Goal: Transaction & Acquisition: Book appointment/travel/reservation

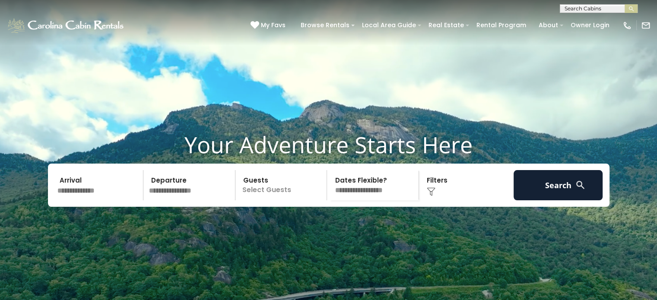
click at [88, 200] on input "text" at bounding box center [98, 185] width 89 height 30
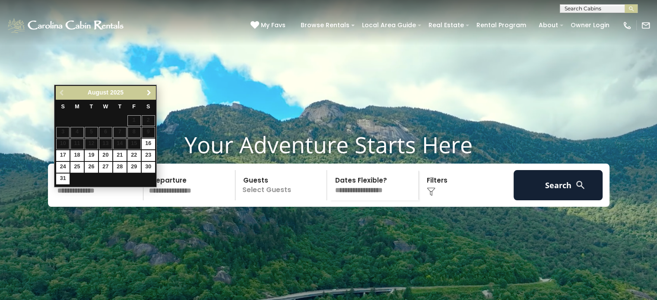
click at [149, 90] on span "Next" at bounding box center [149, 92] width 7 height 7
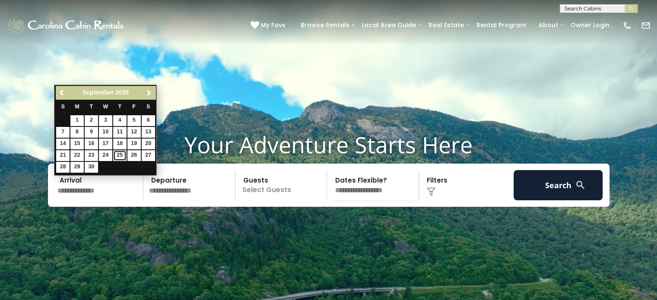
click at [120, 155] on link "25" at bounding box center [119, 155] width 13 height 11
type input "*******"
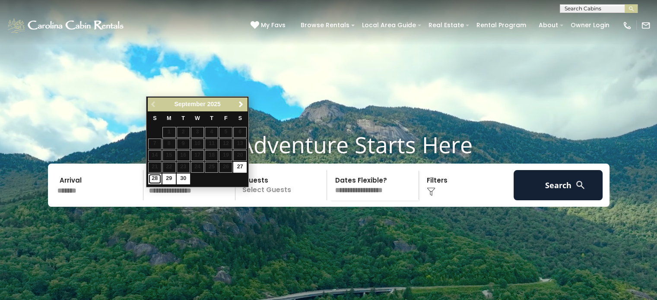
click at [153, 179] on link "28" at bounding box center [154, 179] width 13 height 11
type input "*******"
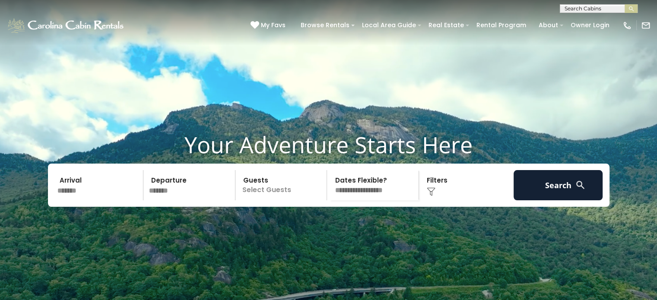
click at [293, 200] on p "Select Guests" at bounding box center [282, 185] width 89 height 30
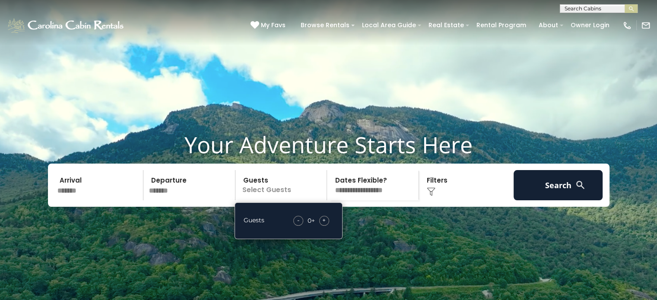
click at [325, 225] on span "+" at bounding box center [323, 220] width 3 height 9
click at [394, 200] on select "**********" at bounding box center [374, 185] width 89 height 30
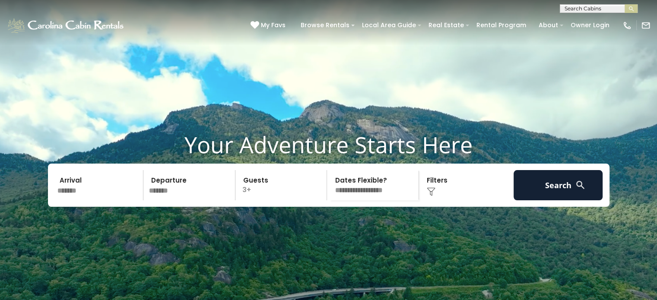
click at [330, 186] on select "**********" at bounding box center [374, 185] width 89 height 30
click at [451, 200] on div "Click to Choose" at bounding box center [465, 185] width 89 height 30
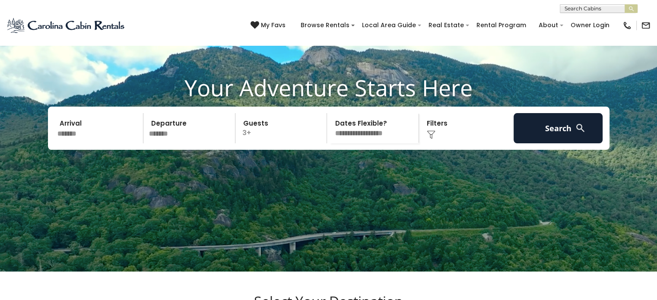
scroll to position [20, 0]
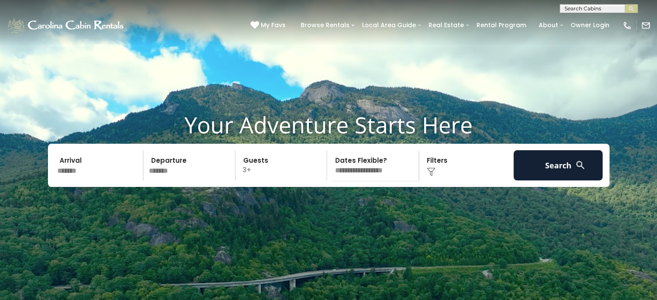
click at [435, 176] on img at bounding box center [431, 172] width 9 height 9
click at [429, 180] on div "Click to Choose" at bounding box center [465, 165] width 89 height 30
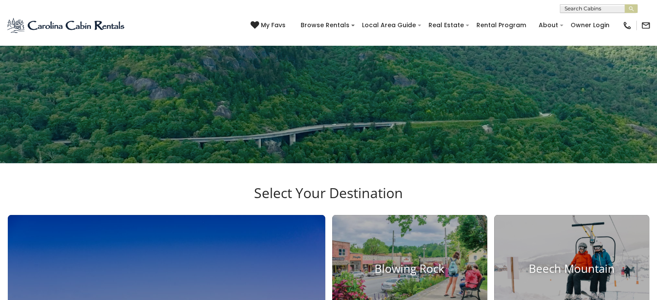
scroll to position [97, 0]
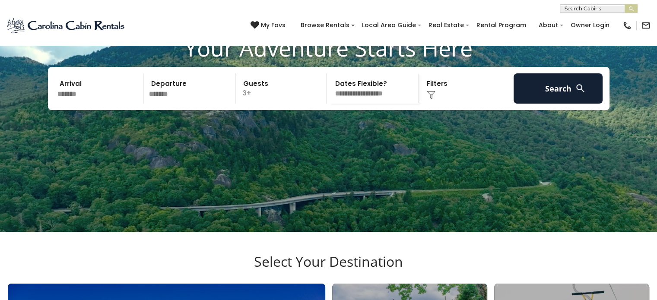
click at [444, 104] on div "Click to Choose" at bounding box center [465, 88] width 89 height 30
click at [450, 104] on div "Click to Choose" at bounding box center [465, 88] width 89 height 30
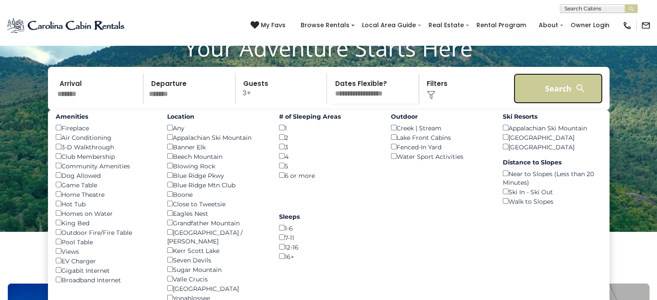
click at [564, 104] on button "Search" at bounding box center [557, 88] width 89 height 30
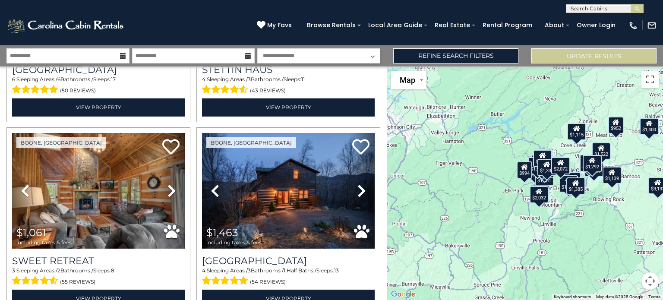
scroll to position [342, 0]
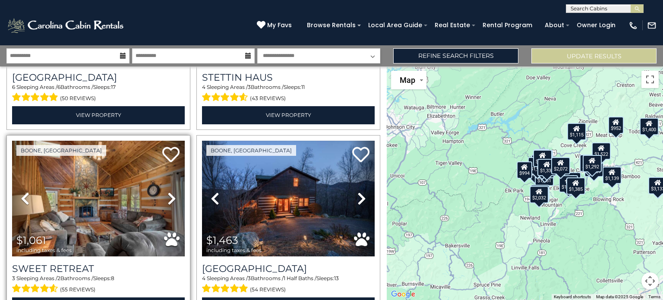
click at [147, 275] on div "3 Sleeping Areas / 2 Bathrooms / Sleeps: 8 (55 reviews)" at bounding box center [98, 285] width 173 height 21
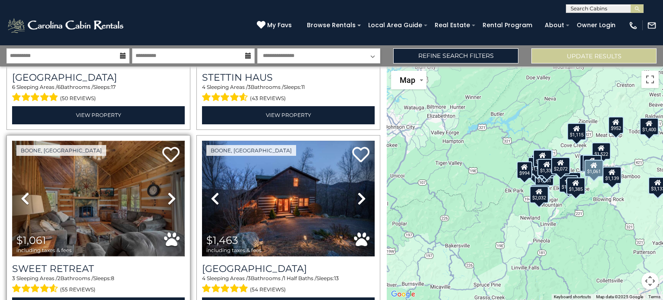
click at [135, 251] on img at bounding box center [98, 199] width 173 height 116
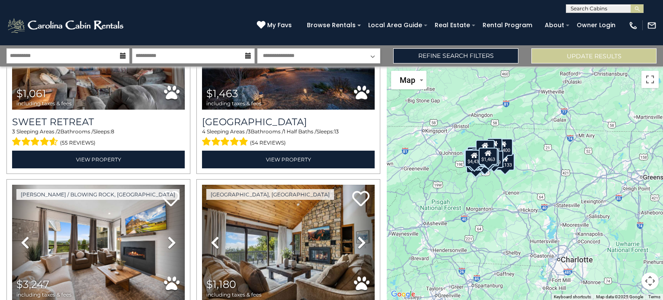
scroll to position [525, 0]
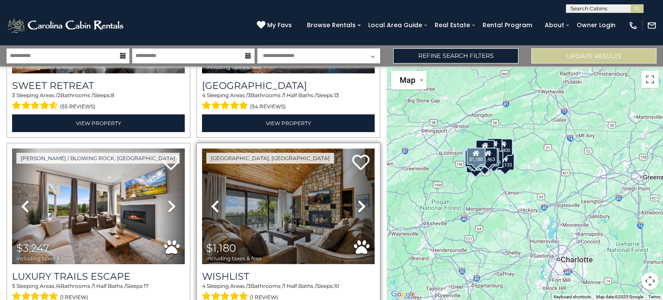
click at [254, 197] on img at bounding box center [288, 207] width 173 height 116
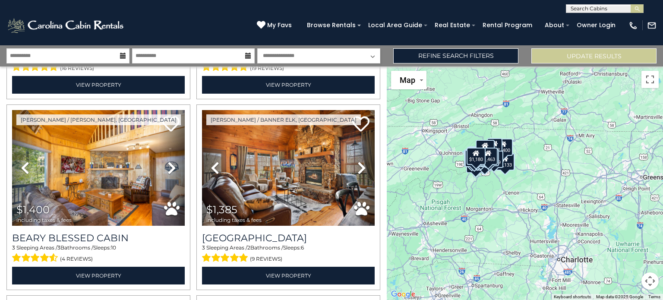
scroll to position [1910, 0]
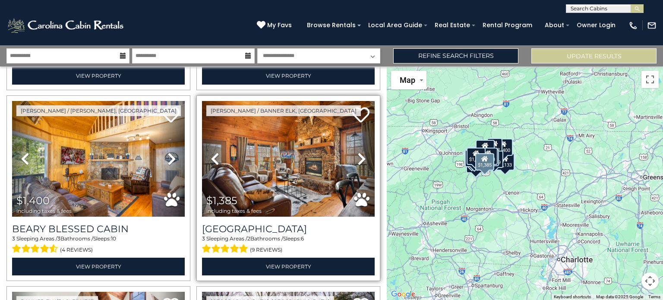
click at [258, 208] on span "including taxes & fees" at bounding box center [233, 211] width 55 height 6
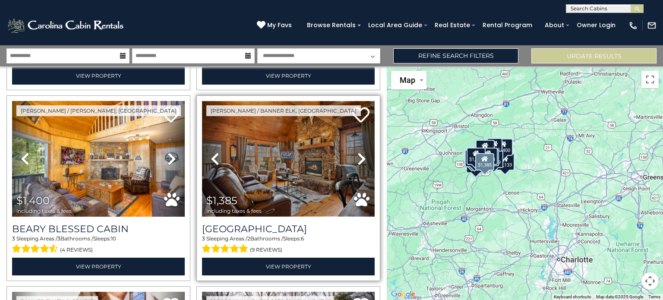
click at [275, 166] on img at bounding box center [288, 159] width 173 height 116
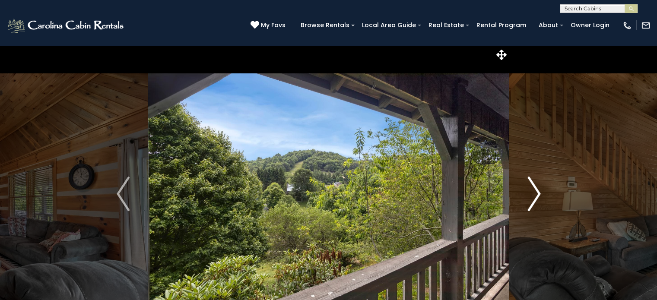
click at [528, 199] on img "Next" at bounding box center [533, 194] width 13 height 35
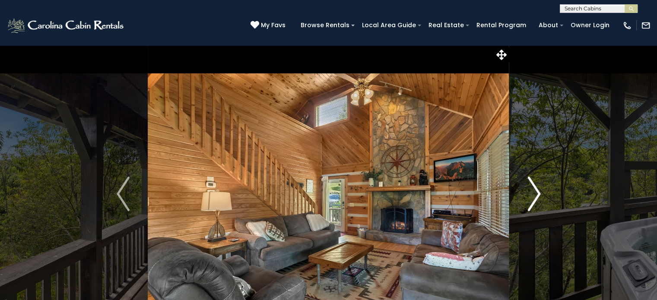
click at [536, 203] on img "Next" at bounding box center [533, 194] width 13 height 35
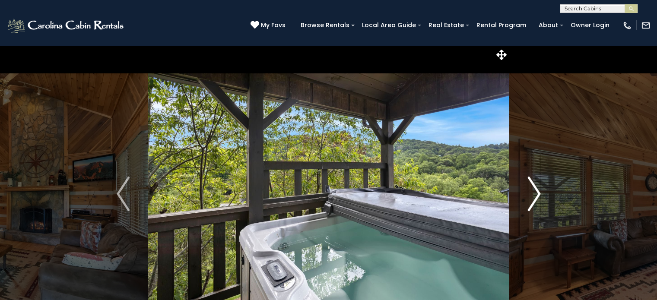
click at [517, 206] on button "Next" at bounding box center [534, 194] width 50 height 298
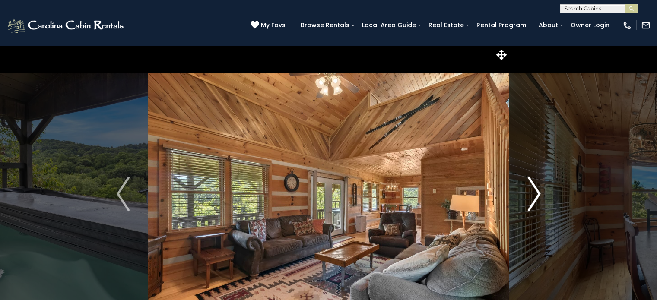
click at [530, 199] on img "Next" at bounding box center [533, 194] width 13 height 35
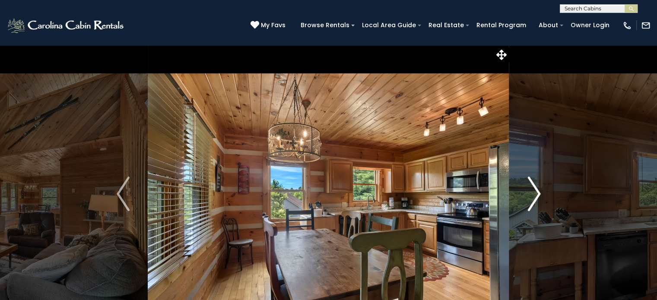
click at [534, 198] on img "Next" at bounding box center [533, 194] width 13 height 35
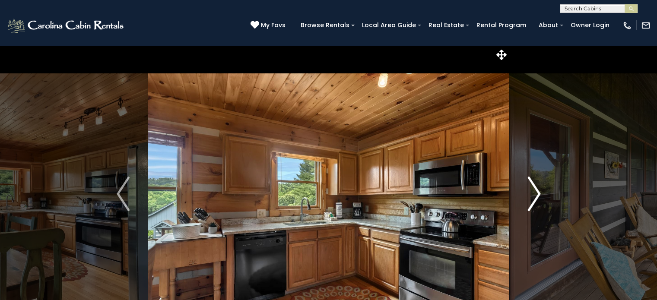
click at [529, 204] on img "Next" at bounding box center [533, 194] width 13 height 35
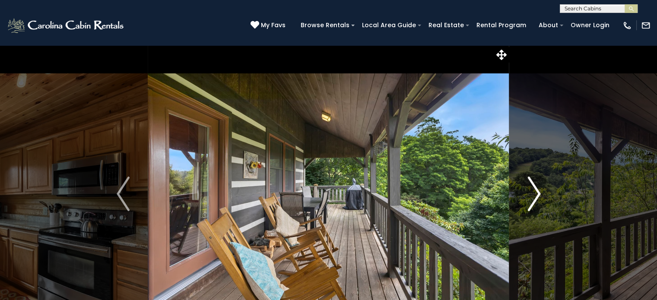
click at [529, 194] on img "Next" at bounding box center [533, 194] width 13 height 35
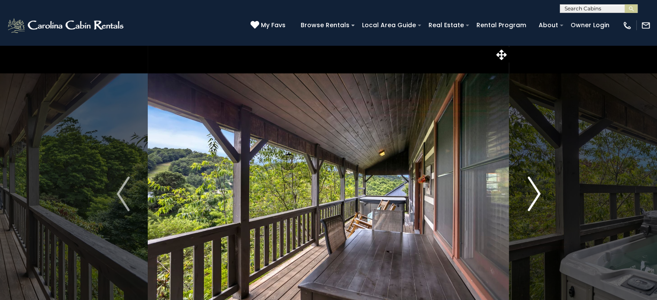
click at [535, 198] on img "Next" at bounding box center [533, 194] width 13 height 35
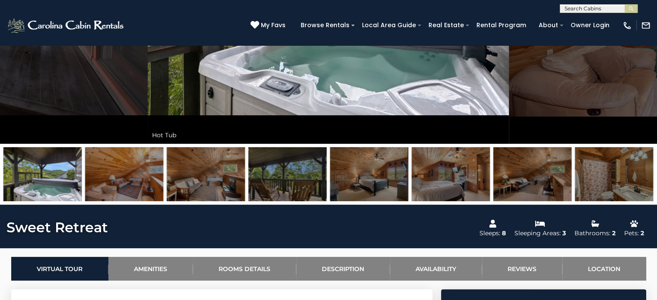
scroll to position [200, 0]
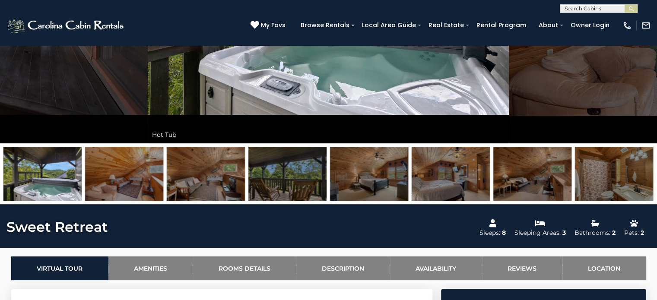
click at [606, 199] on img at bounding box center [614, 174] width 78 height 54
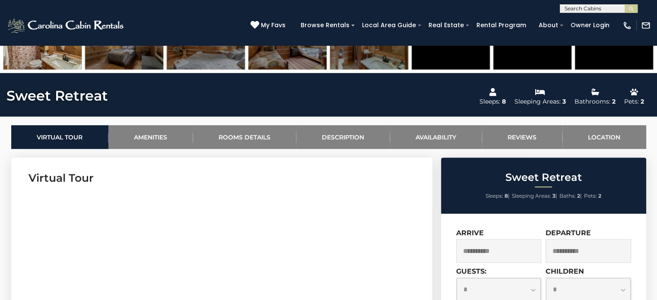
scroll to position [333, 0]
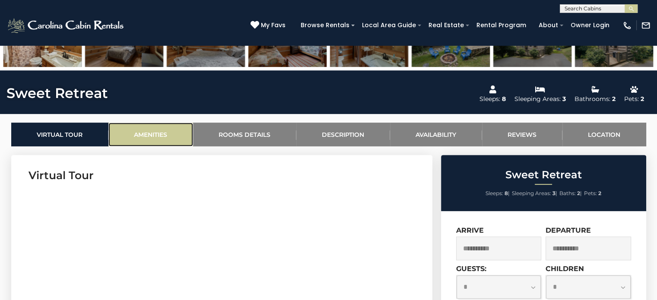
click at [164, 140] on link "Amenities" at bounding box center [150, 135] width 85 height 24
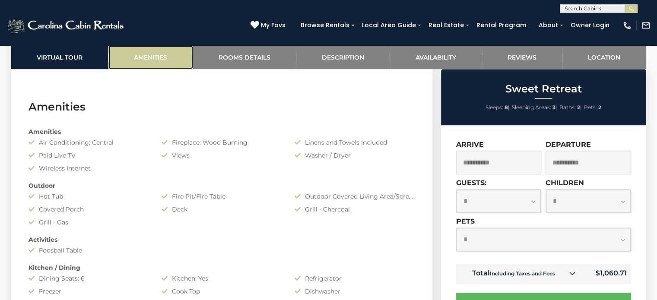
scroll to position [686, 0]
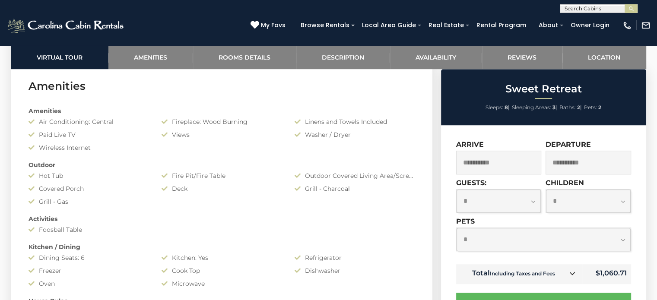
click at [558, 251] on select "**********" at bounding box center [543, 239] width 174 height 23
select select "*"
click at [456, 229] on select "**********" at bounding box center [543, 239] width 174 height 23
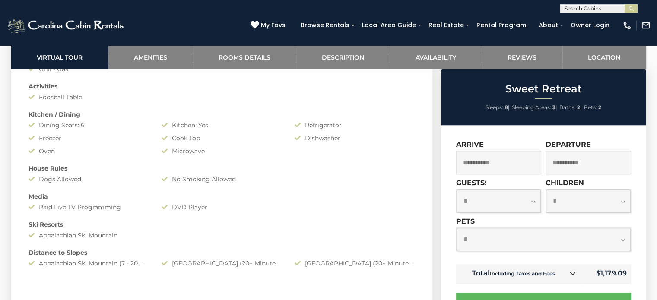
scroll to position [820, 0]
click at [577, 242] on select "**********" at bounding box center [543, 239] width 174 height 23
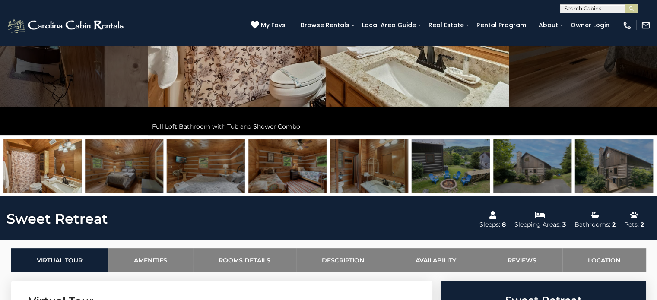
scroll to position [200, 0]
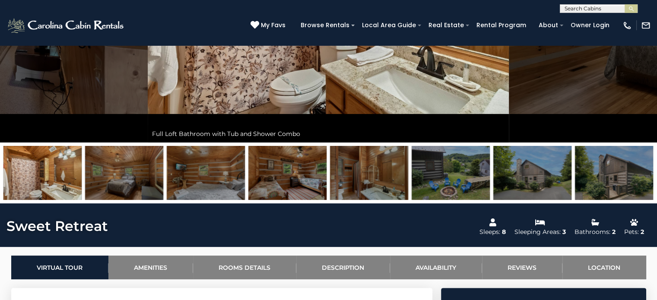
click at [458, 185] on img at bounding box center [451, 173] width 78 height 54
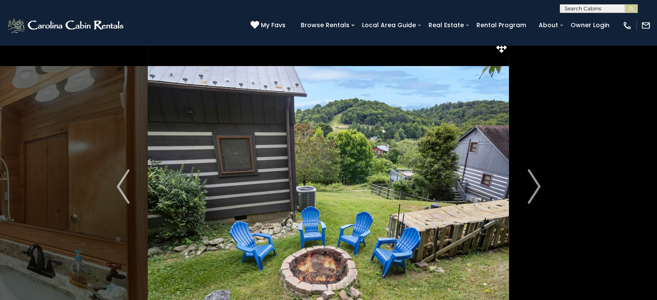
scroll to position [0, 0]
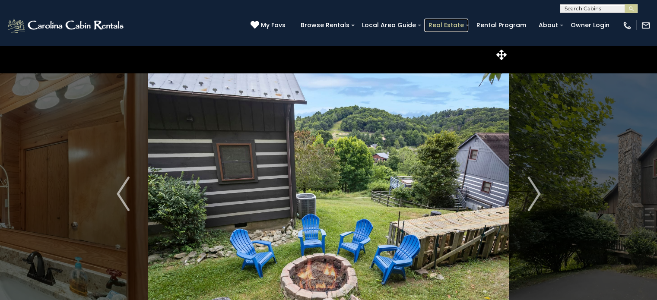
click at [446, 27] on link "Real Estate" at bounding box center [446, 25] width 44 height 13
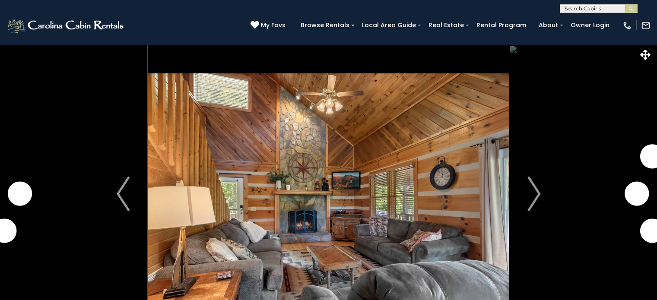
select select "*"
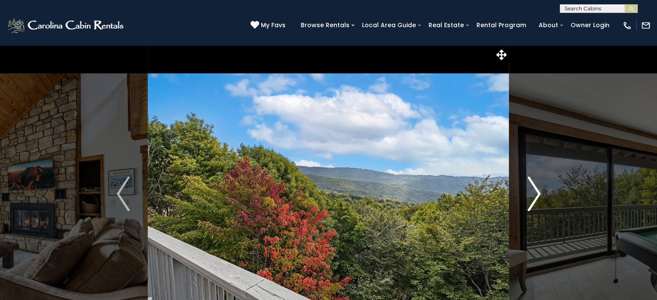
click at [533, 191] on img "Next" at bounding box center [533, 194] width 13 height 35
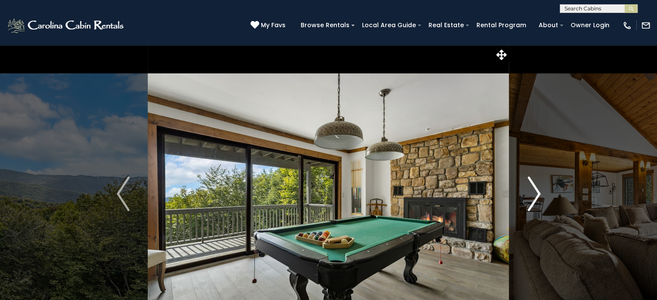
click at [533, 191] on img "Next" at bounding box center [533, 194] width 13 height 35
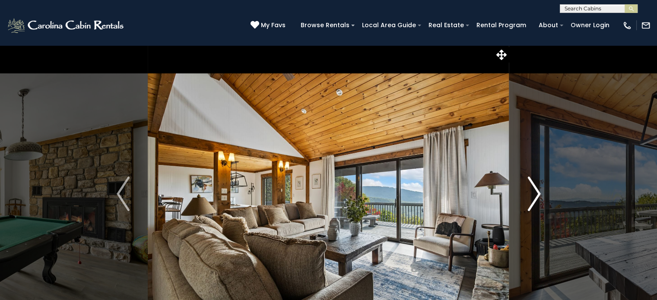
click at [533, 191] on img "Next" at bounding box center [533, 194] width 13 height 35
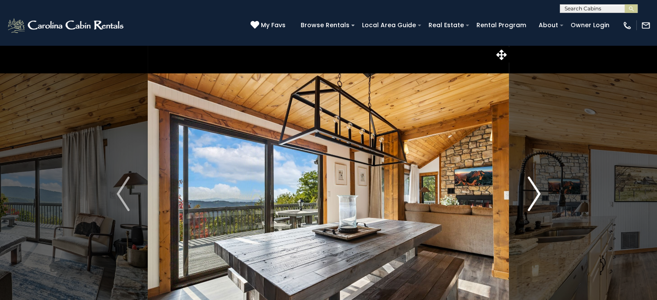
click at [533, 191] on img "Next" at bounding box center [533, 194] width 13 height 35
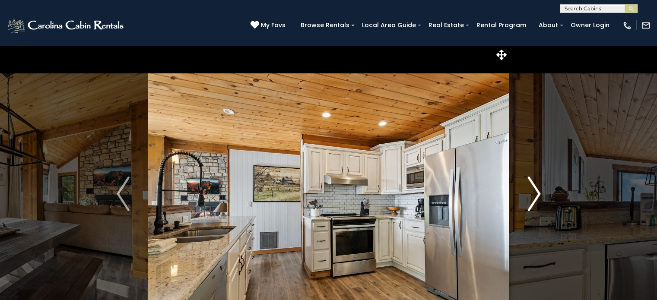
click at [533, 191] on img "Next" at bounding box center [533, 194] width 13 height 35
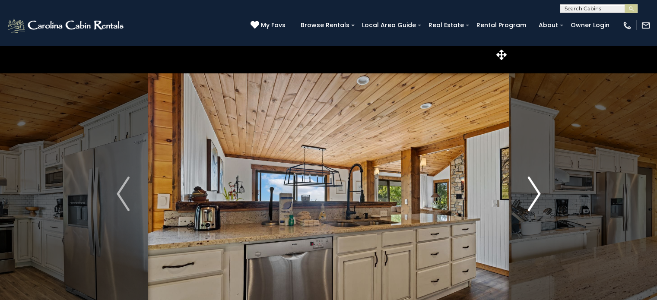
click at [533, 191] on img "Next" at bounding box center [533, 194] width 13 height 35
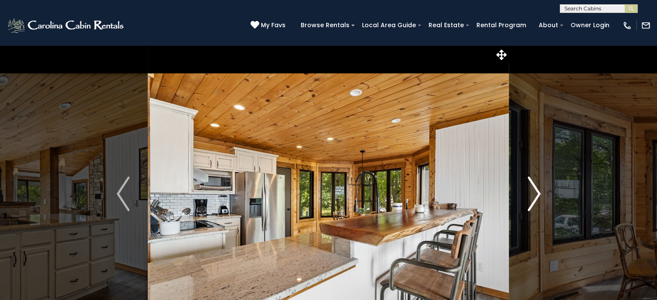
click at [533, 191] on img "Next" at bounding box center [533, 194] width 13 height 35
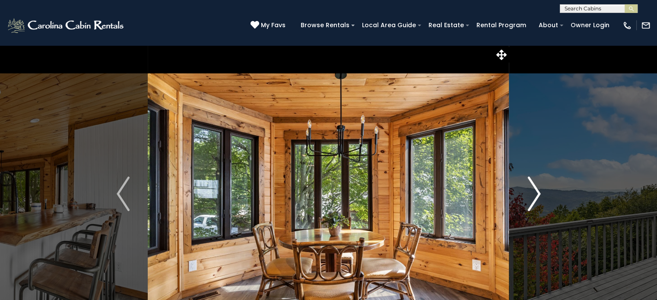
click at [533, 191] on img "Next" at bounding box center [533, 194] width 13 height 35
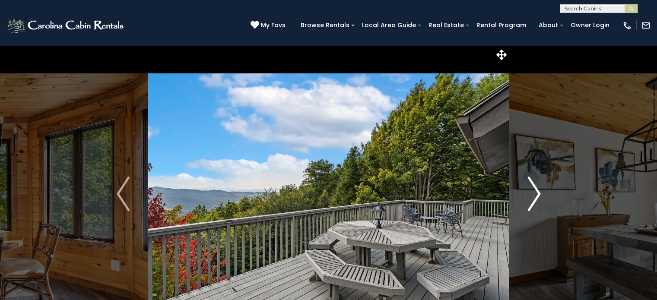
click at [533, 191] on img "Next" at bounding box center [533, 194] width 13 height 35
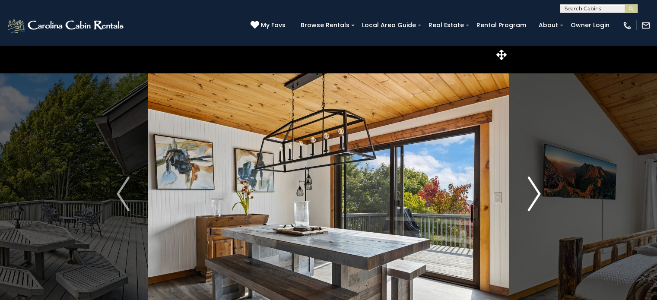
click at [533, 191] on img "Next" at bounding box center [533, 194] width 13 height 35
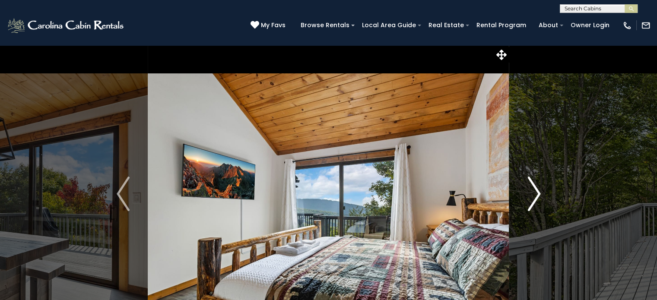
click at [533, 191] on img "Next" at bounding box center [533, 194] width 13 height 35
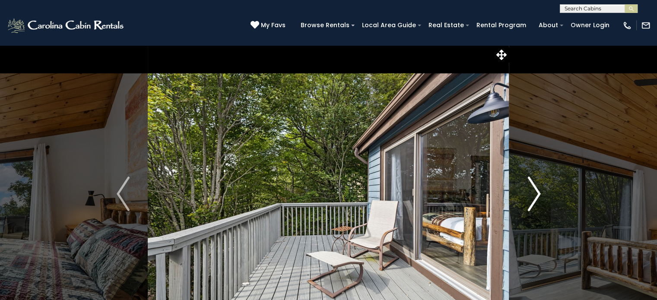
click at [533, 191] on img "Next" at bounding box center [533, 194] width 13 height 35
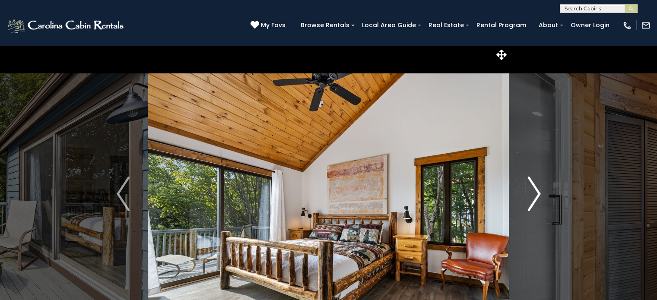
click at [533, 191] on img "Next" at bounding box center [533, 194] width 13 height 35
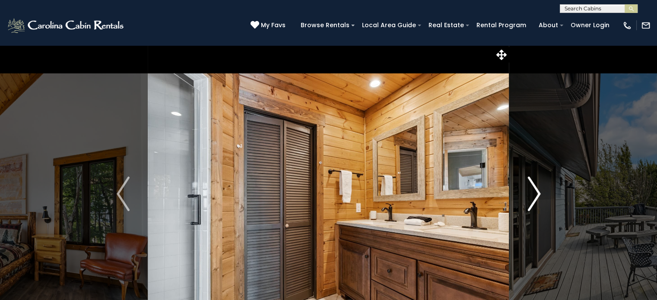
click at [533, 191] on img "Next" at bounding box center [533, 194] width 13 height 35
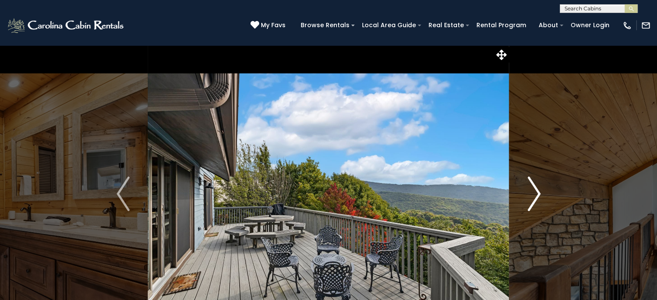
click at [533, 191] on img "Next" at bounding box center [533, 194] width 13 height 35
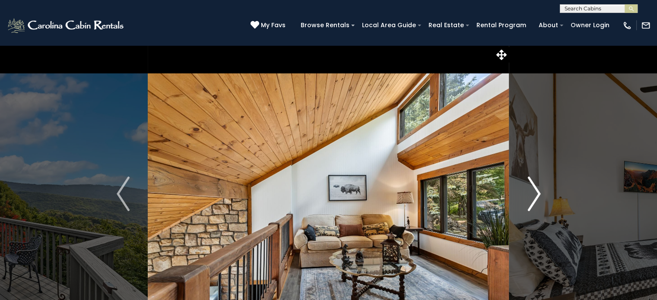
click at [533, 191] on img "Next" at bounding box center [533, 194] width 13 height 35
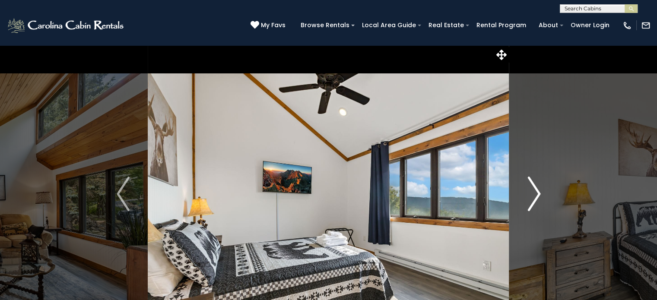
click at [533, 191] on img "Next" at bounding box center [533, 194] width 13 height 35
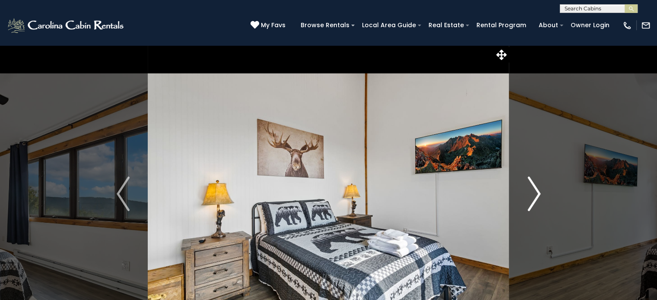
click at [533, 191] on img "Next" at bounding box center [533, 194] width 13 height 35
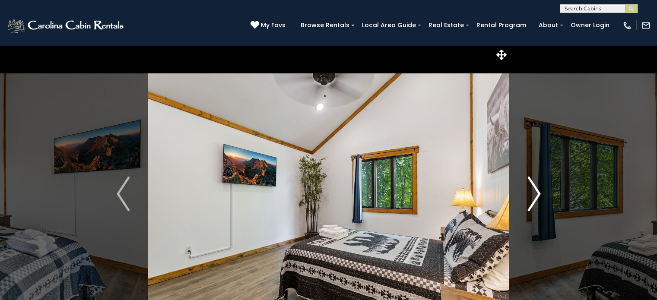
click at [533, 191] on img "Next" at bounding box center [533, 194] width 13 height 35
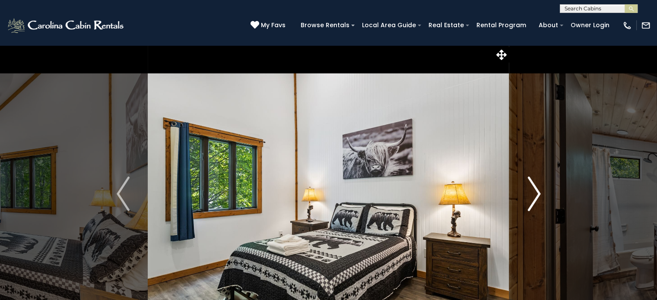
click at [533, 191] on img "Next" at bounding box center [533, 194] width 13 height 35
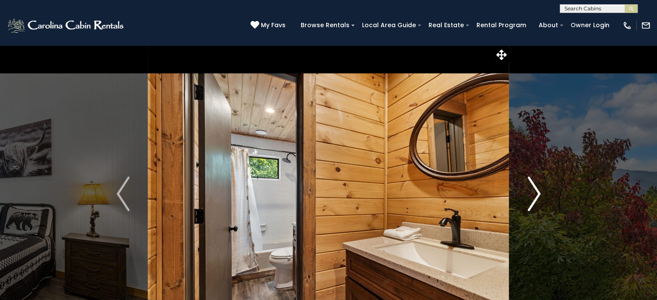
click at [533, 191] on img "Next" at bounding box center [533, 194] width 13 height 35
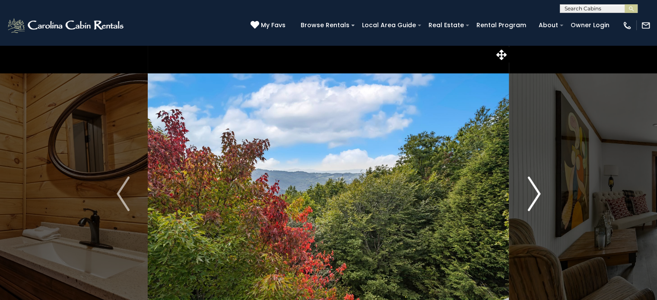
click at [533, 191] on img "Next" at bounding box center [533, 194] width 13 height 35
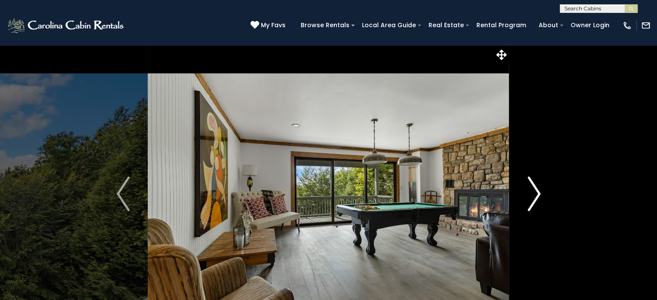
click at [533, 191] on img "Next" at bounding box center [533, 194] width 13 height 35
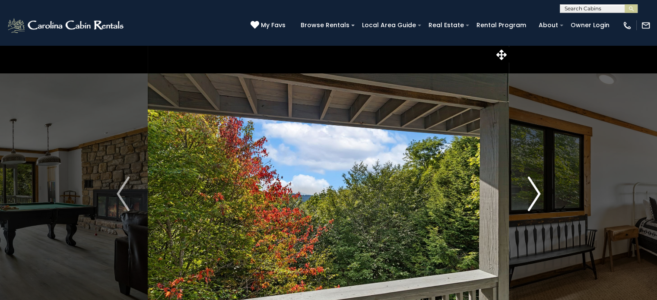
click at [533, 191] on img "Next" at bounding box center [533, 194] width 13 height 35
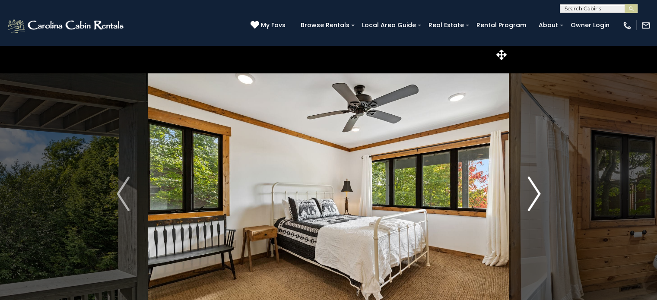
click at [533, 191] on img "Next" at bounding box center [533, 194] width 13 height 35
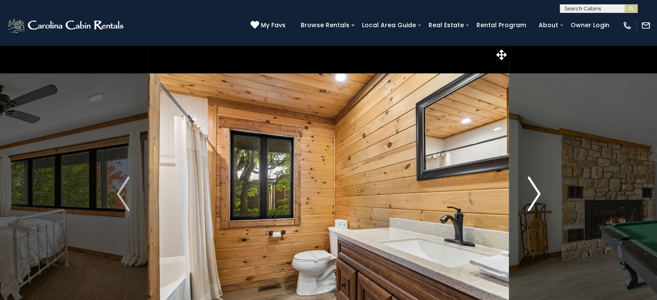
click at [533, 191] on img "Next" at bounding box center [533, 194] width 13 height 35
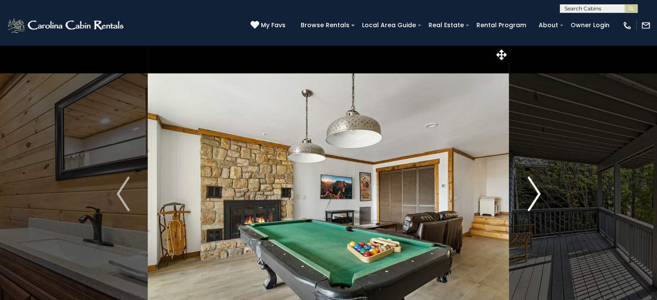
click at [533, 191] on img "Next" at bounding box center [533, 194] width 13 height 35
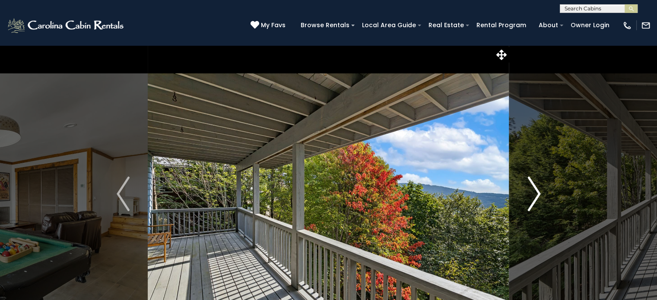
click at [533, 191] on img "Next" at bounding box center [533, 194] width 13 height 35
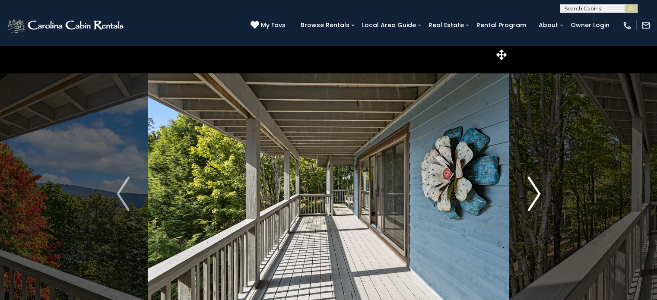
click at [533, 191] on img "Next" at bounding box center [533, 194] width 13 height 35
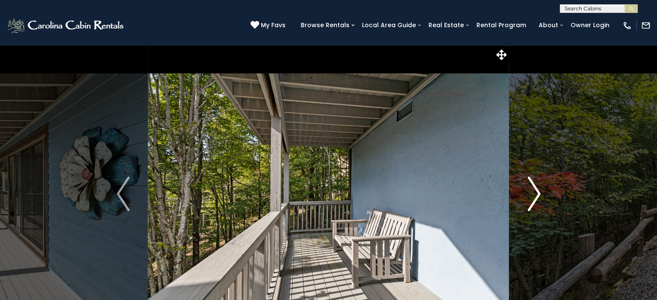
click at [533, 191] on img "Next" at bounding box center [533, 194] width 13 height 35
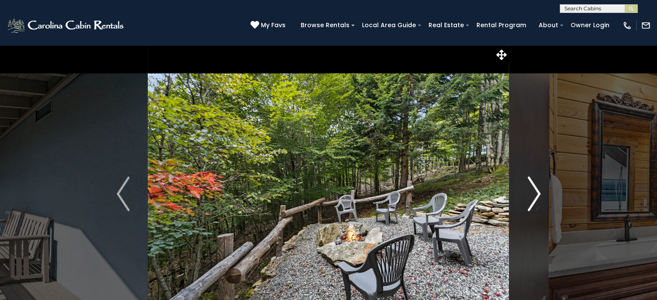
click at [533, 191] on img "Next" at bounding box center [533, 194] width 13 height 35
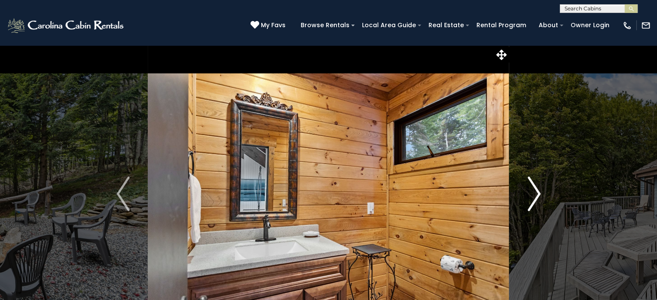
click at [533, 191] on img "Next" at bounding box center [533, 194] width 13 height 35
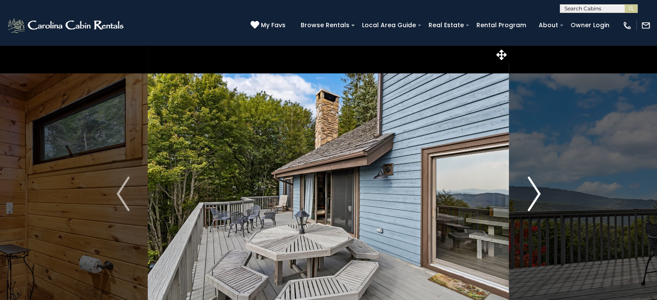
click at [533, 191] on img "Next" at bounding box center [533, 194] width 13 height 35
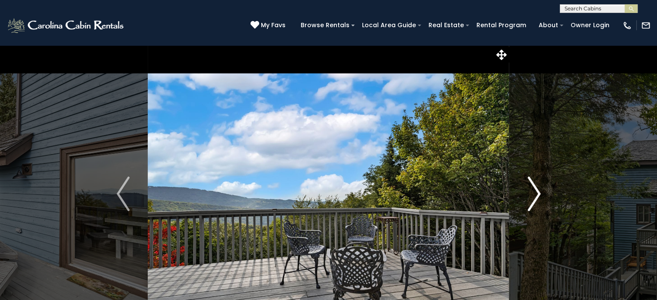
click at [533, 191] on img "Next" at bounding box center [533, 194] width 13 height 35
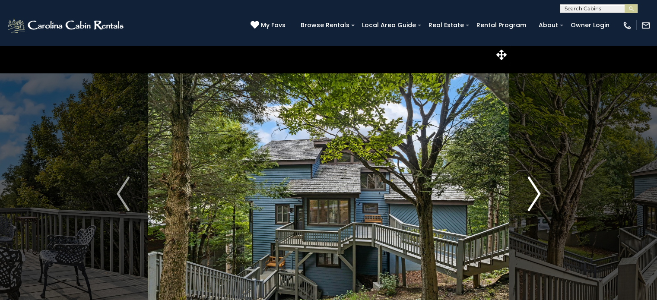
click at [533, 191] on img "Next" at bounding box center [533, 194] width 13 height 35
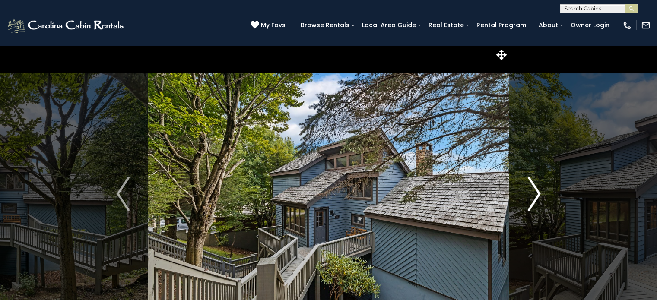
click at [533, 191] on img "Next" at bounding box center [533, 194] width 13 height 35
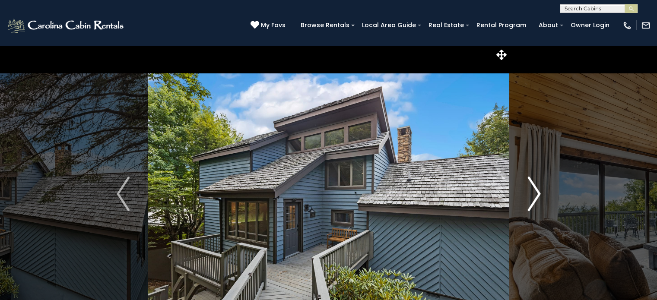
click at [533, 191] on img "Next" at bounding box center [533, 194] width 13 height 35
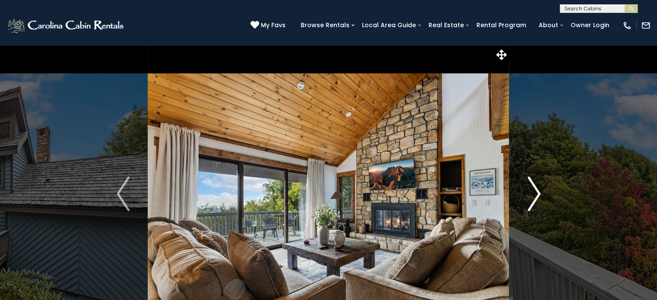
click at [533, 191] on img "Next" at bounding box center [533, 194] width 13 height 35
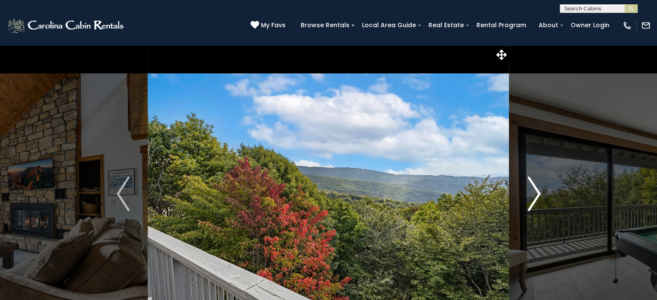
click at [533, 191] on img "Next" at bounding box center [533, 194] width 13 height 35
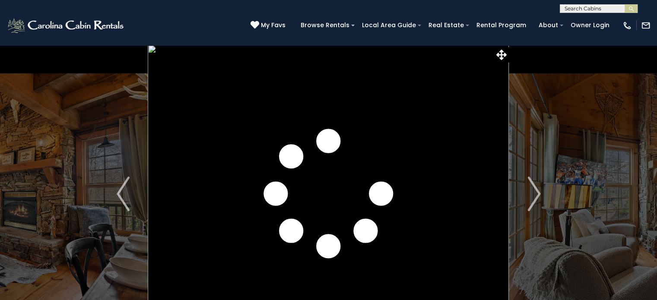
click at [528, 193] on img "Next" at bounding box center [533, 194] width 13 height 35
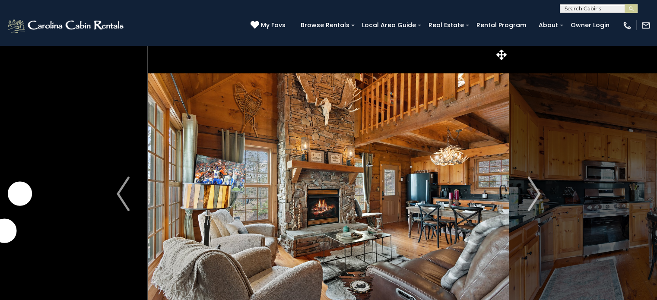
click at [528, 193] on img "Next" at bounding box center [533, 194] width 13 height 35
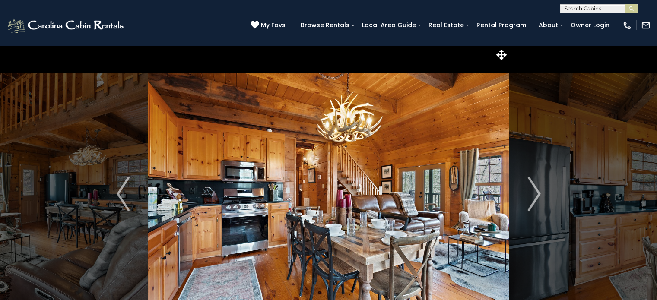
click at [528, 193] on img "Next" at bounding box center [533, 194] width 13 height 35
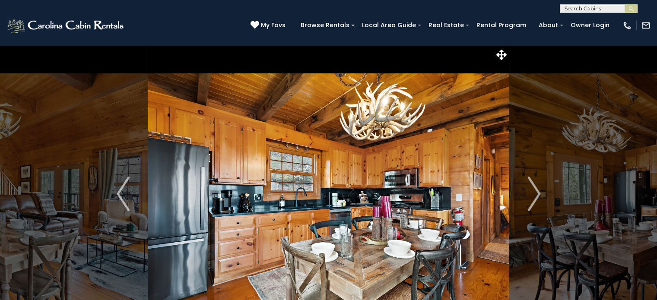
click at [528, 193] on img "Next" at bounding box center [533, 194] width 13 height 35
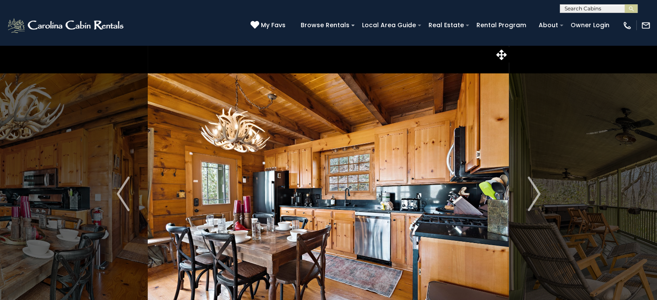
click at [528, 193] on img "Next" at bounding box center [533, 194] width 13 height 35
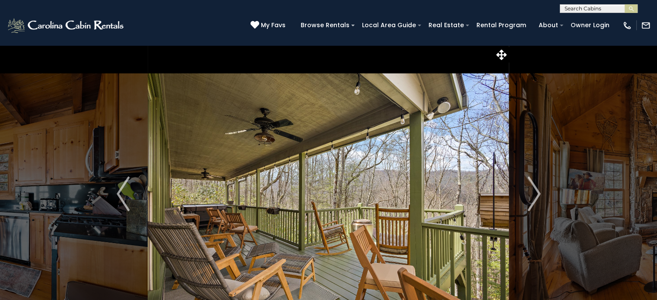
click at [528, 193] on img "Next" at bounding box center [533, 194] width 13 height 35
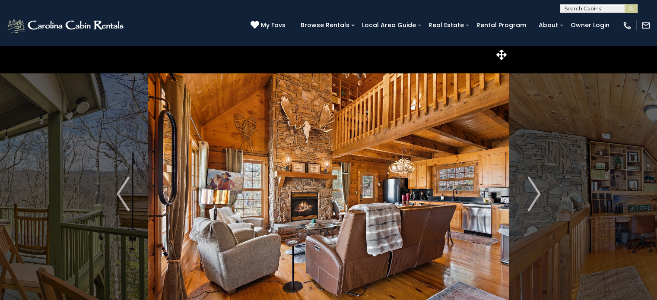
click at [528, 193] on img "Next" at bounding box center [533, 194] width 13 height 35
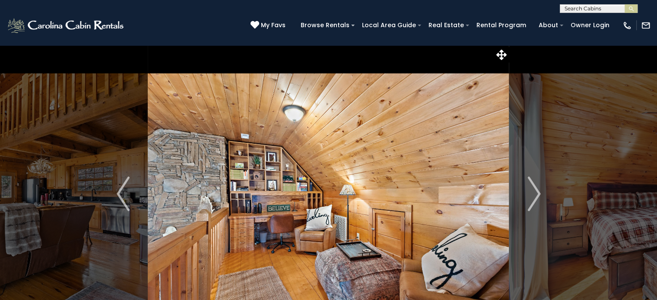
click at [528, 193] on img "Next" at bounding box center [533, 194] width 13 height 35
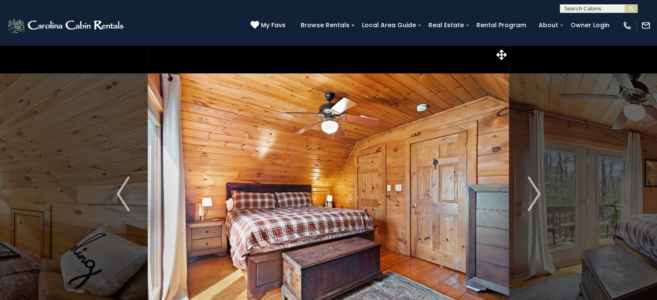
click at [528, 193] on img "Next" at bounding box center [533, 194] width 13 height 35
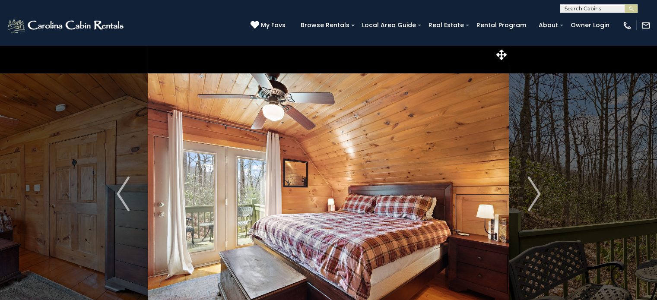
click at [528, 193] on img "Next" at bounding box center [533, 194] width 13 height 35
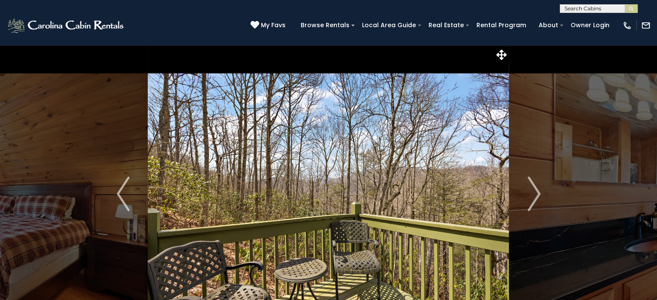
click at [528, 193] on img "Next" at bounding box center [533, 194] width 13 height 35
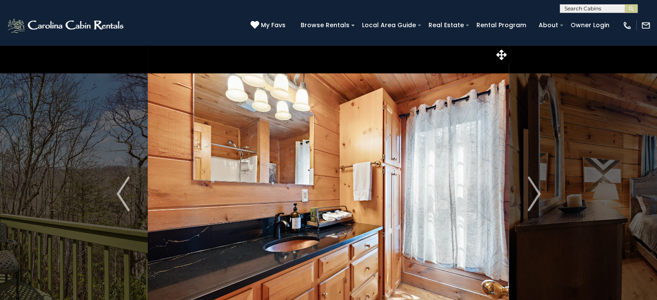
click at [528, 193] on img "Next" at bounding box center [533, 194] width 13 height 35
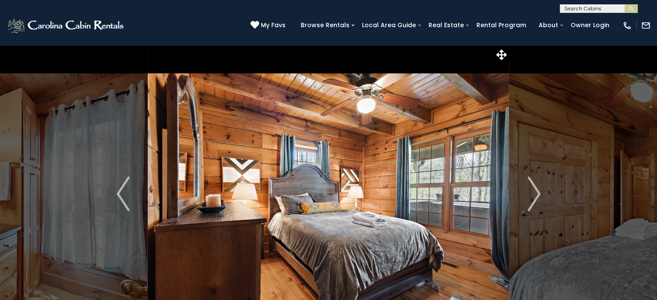
click at [528, 193] on img "Next" at bounding box center [533, 194] width 13 height 35
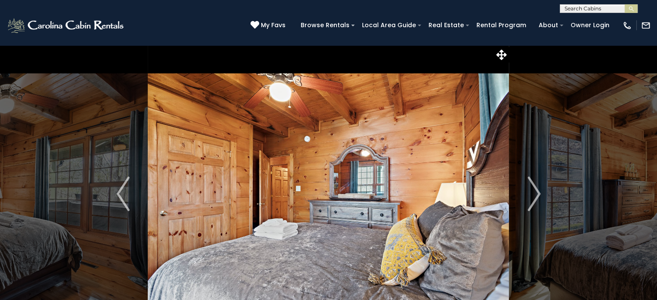
click at [528, 193] on img "Next" at bounding box center [533, 194] width 13 height 35
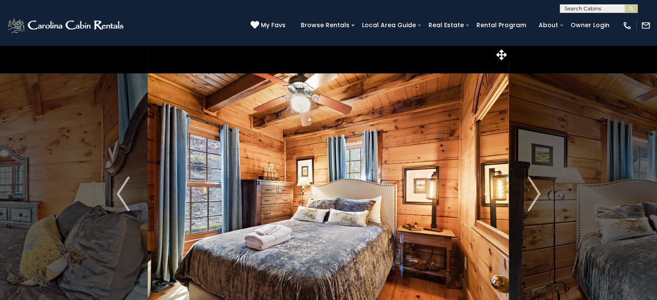
click at [528, 193] on img "Next" at bounding box center [533, 194] width 13 height 35
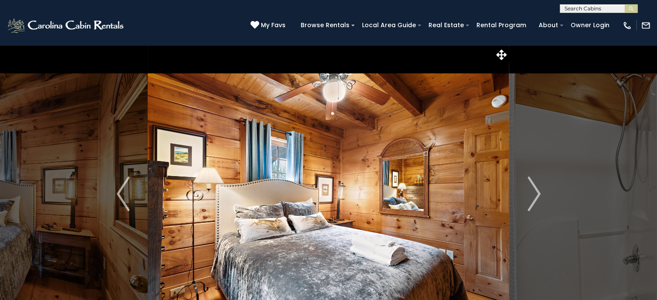
click at [528, 193] on img "Next" at bounding box center [533, 194] width 13 height 35
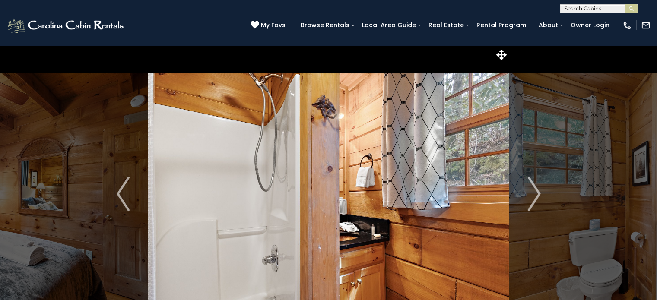
click at [528, 193] on img "Next" at bounding box center [533, 194] width 13 height 35
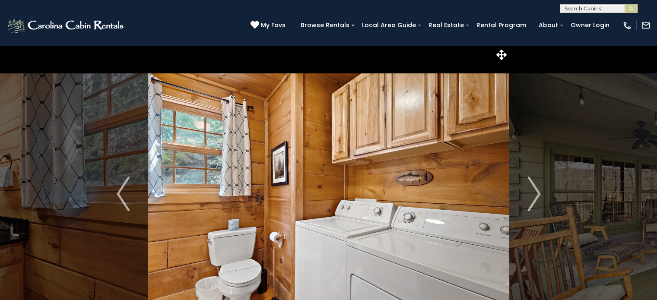
click at [528, 193] on img "Next" at bounding box center [533, 194] width 13 height 35
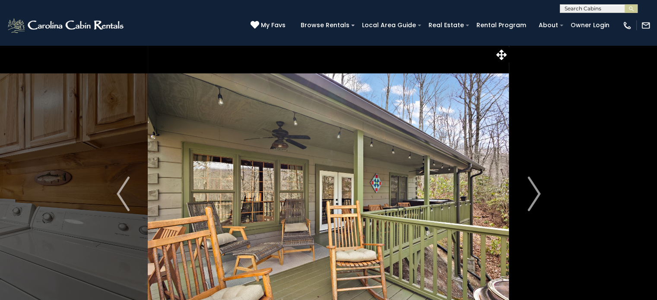
click at [528, 193] on img "Next" at bounding box center [533, 194] width 13 height 35
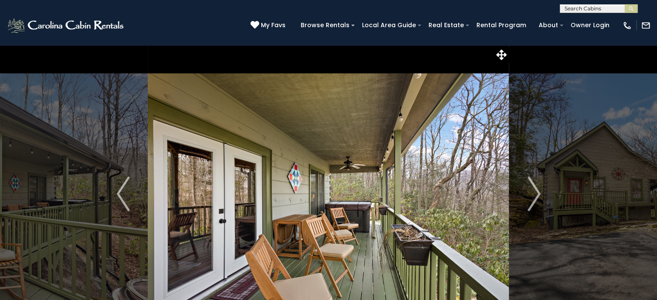
click at [528, 193] on img "Next" at bounding box center [533, 194] width 13 height 35
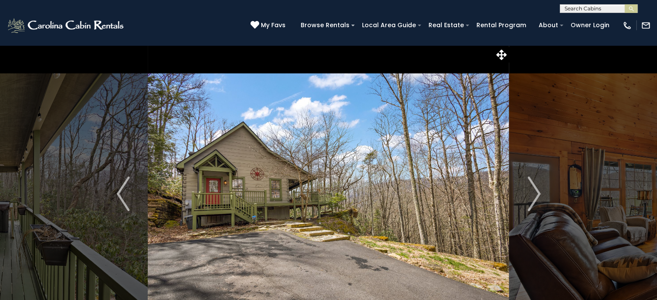
click at [528, 193] on img "Next" at bounding box center [533, 194] width 13 height 35
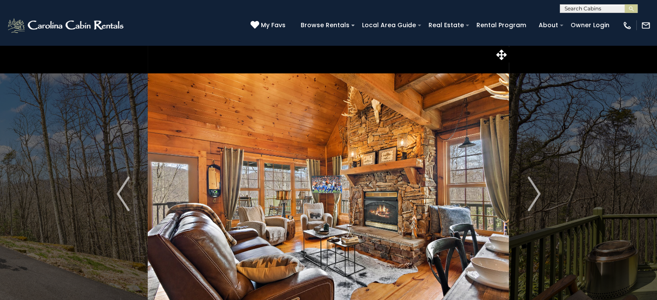
click at [528, 193] on img "Next" at bounding box center [533, 194] width 13 height 35
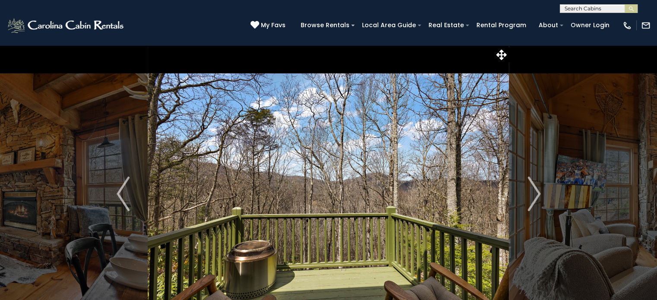
click at [528, 193] on img "Next" at bounding box center [533, 194] width 13 height 35
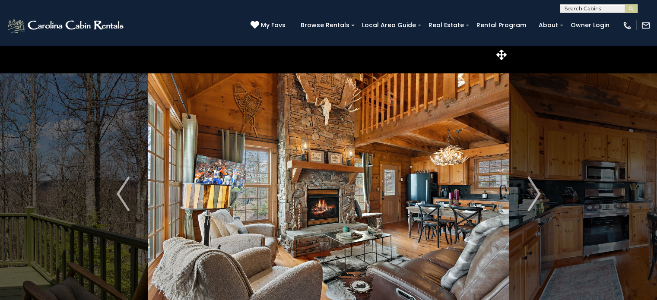
click at [528, 193] on img "Next" at bounding box center [533, 194] width 13 height 35
